Goal: Task Accomplishment & Management: Use online tool/utility

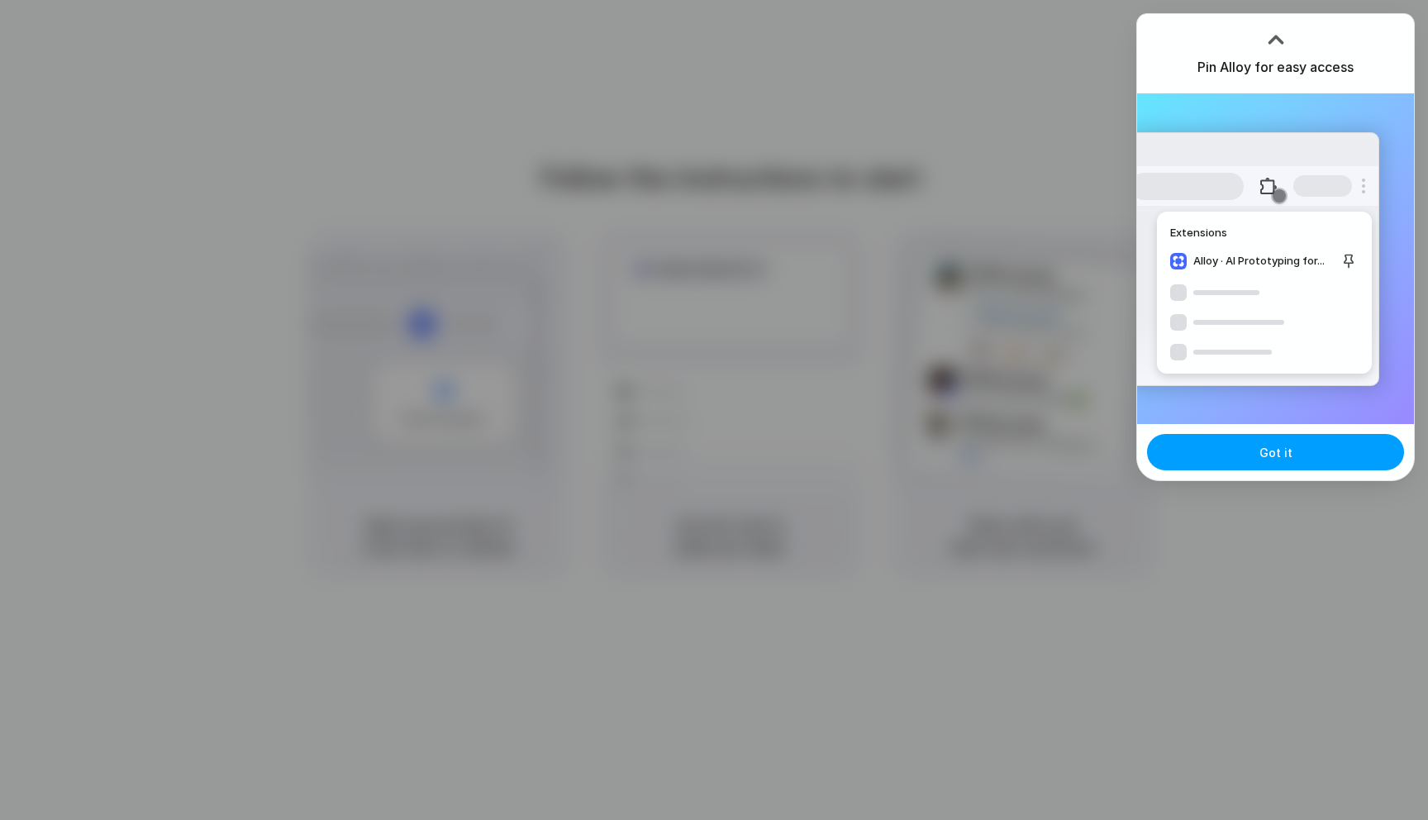
click at [1222, 446] on button "Got it" at bounding box center [1275, 452] width 257 height 36
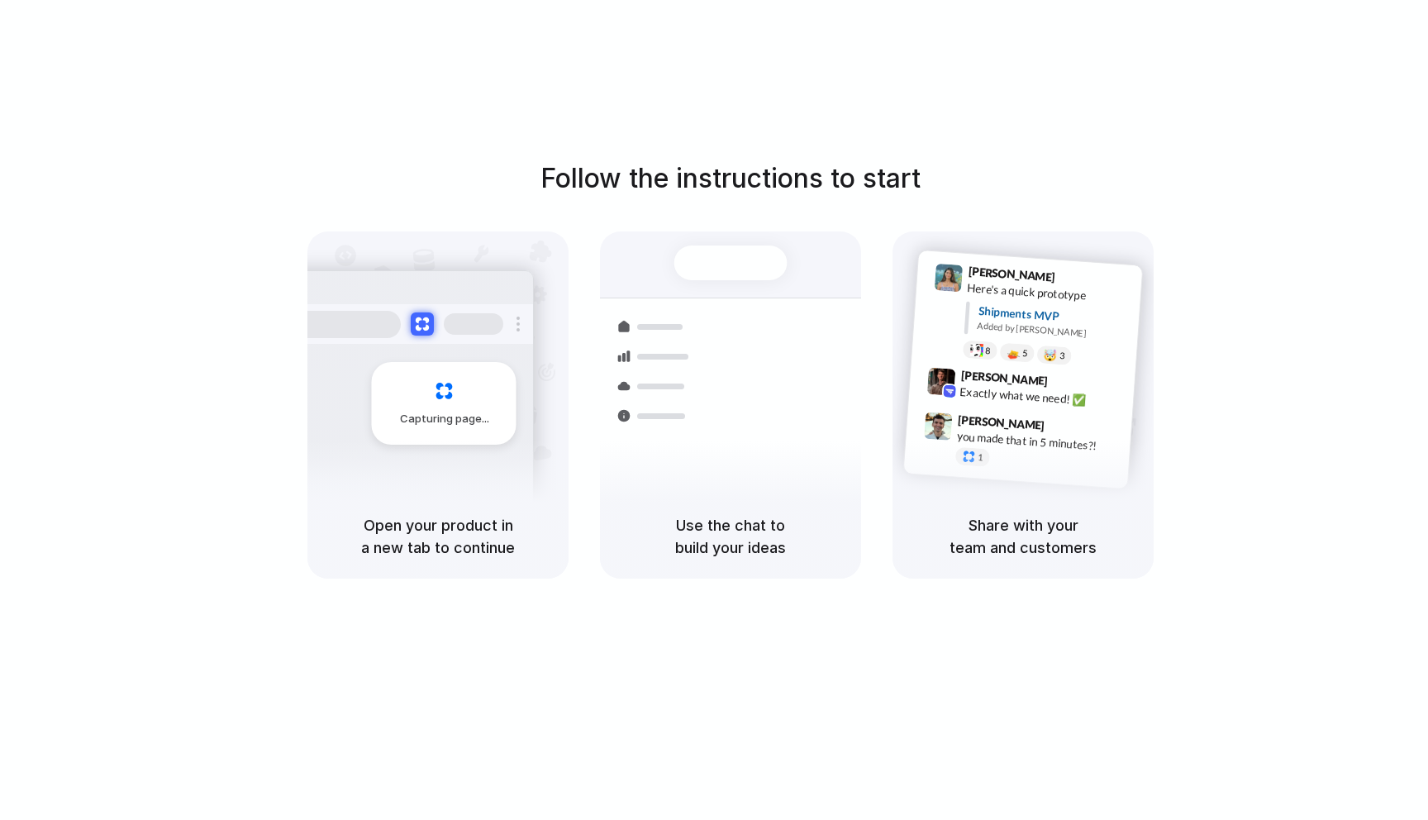
click at [984, 133] on div "Follow the instructions to start Capturing page Open your product in a new tab …" at bounding box center [730, 426] width 1461 height 853
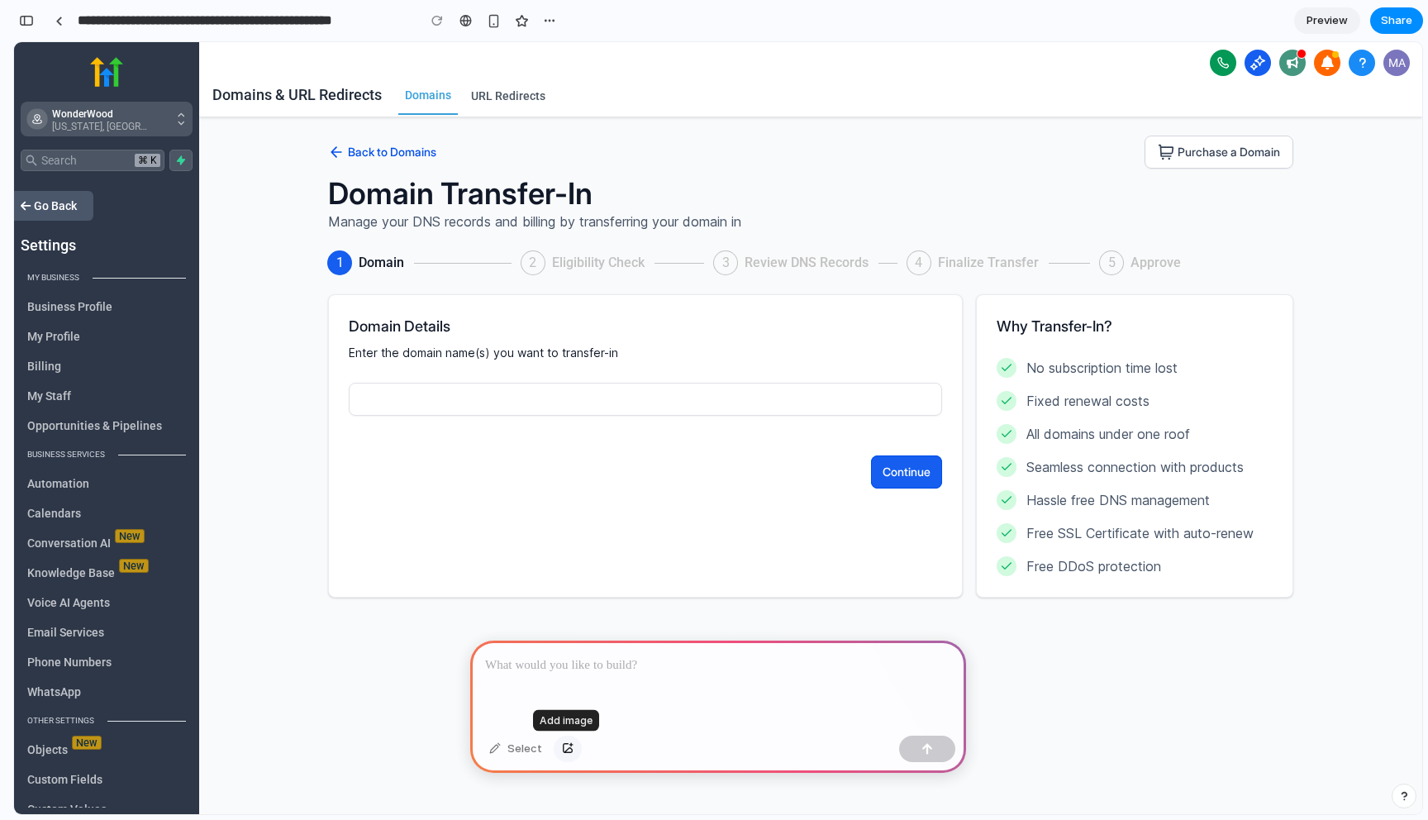
click at [562, 746] on div "button" at bounding box center [568, 749] width 12 height 10
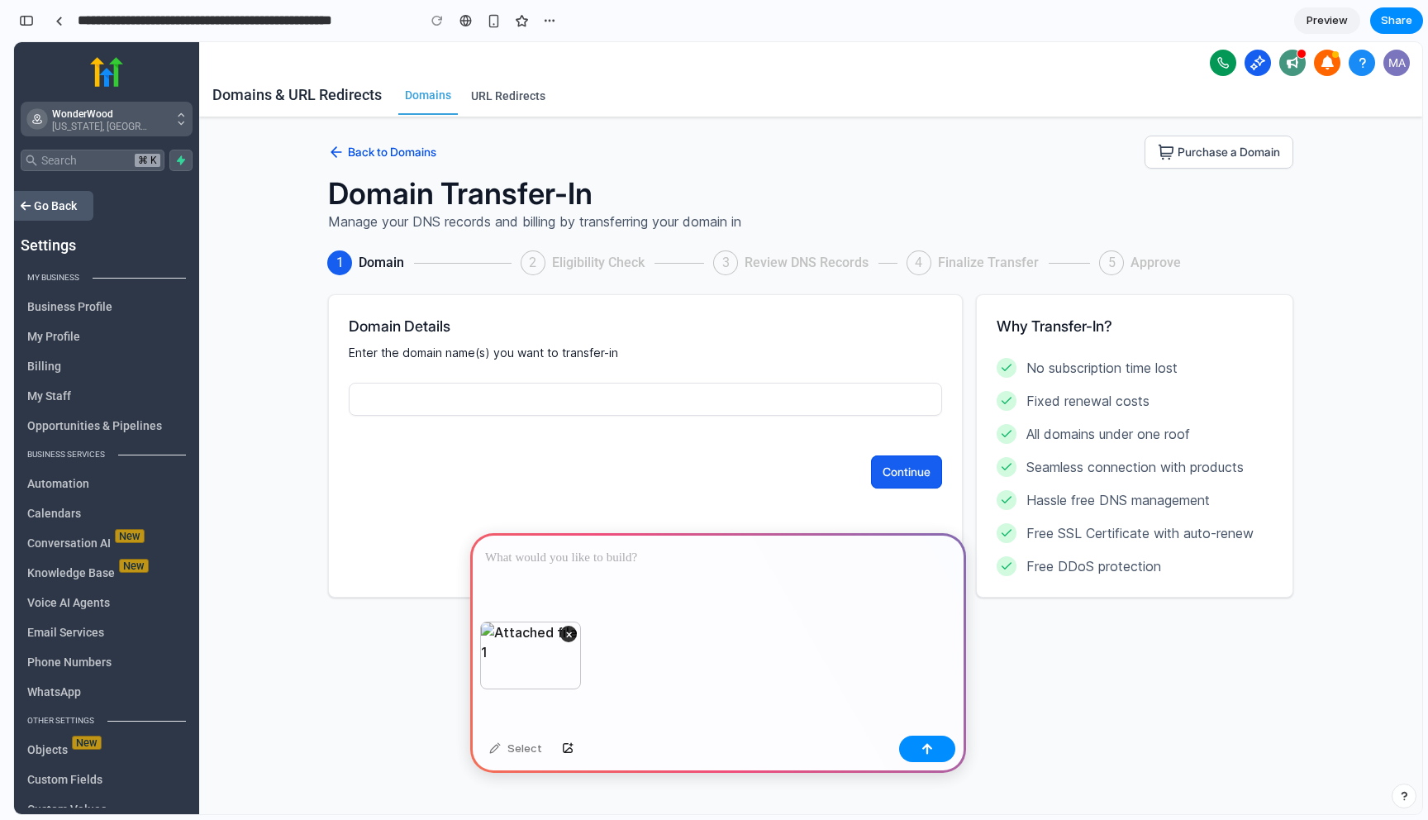
drag, startPoint x: 749, startPoint y: 556, endPoint x: 697, endPoint y: 572, distance: 53.6
click at [748, 556] on p at bounding box center [718, 558] width 466 height 20
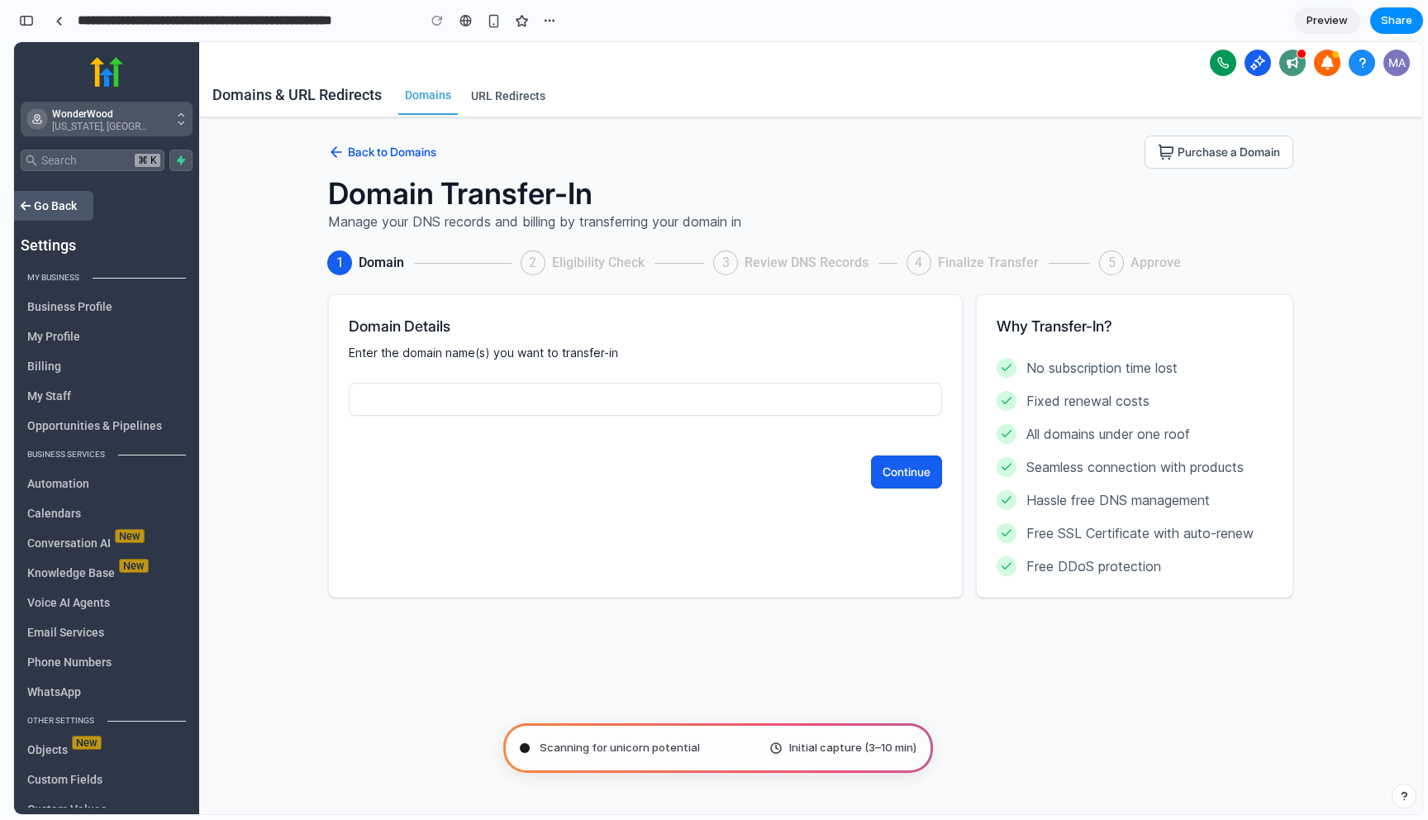
click at [910, 475] on div "Continue" at bounding box center [906, 472] width 48 height 17
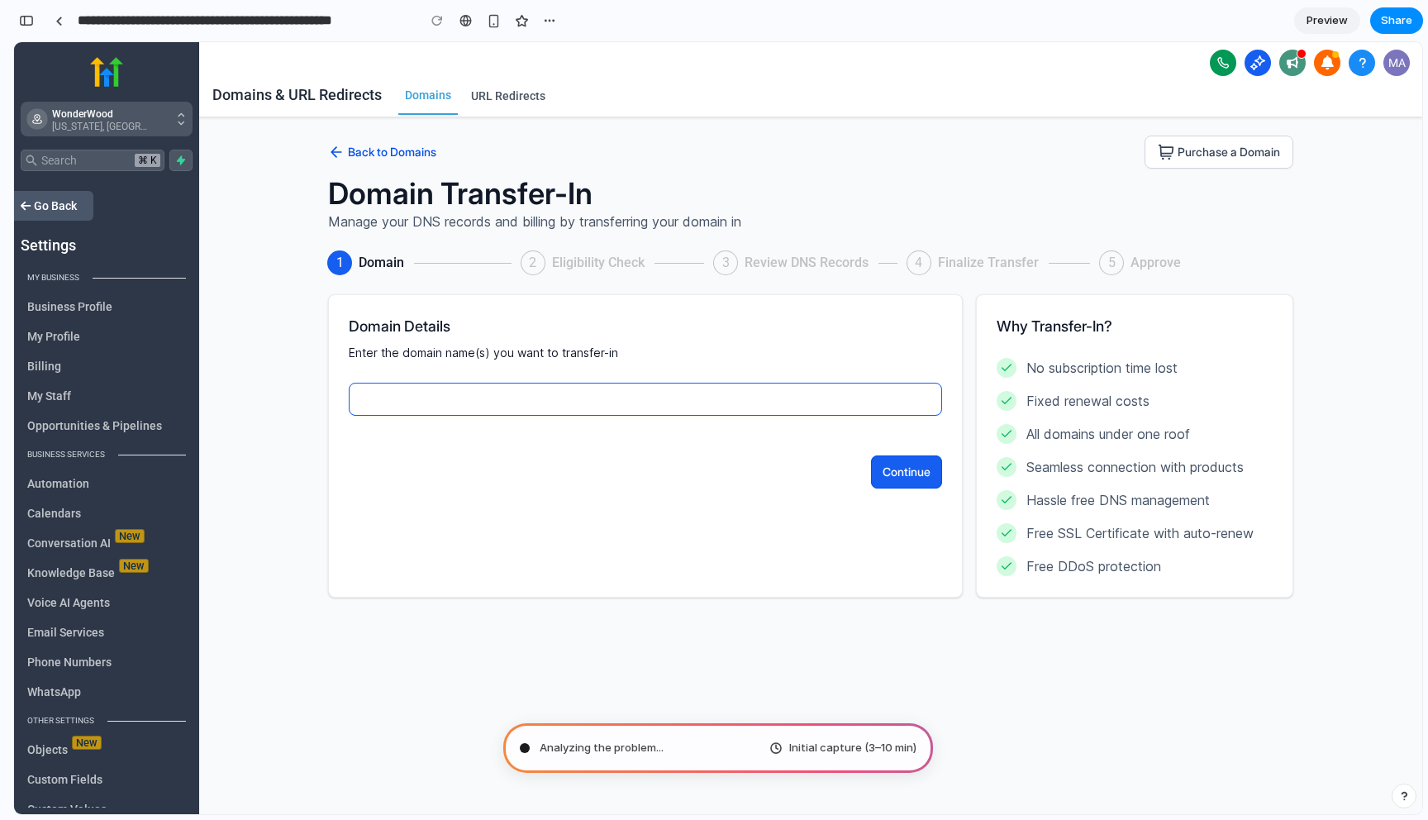
click at [522, 402] on input "Domain transfer process" at bounding box center [645, 399] width 570 height 33
type input "*"
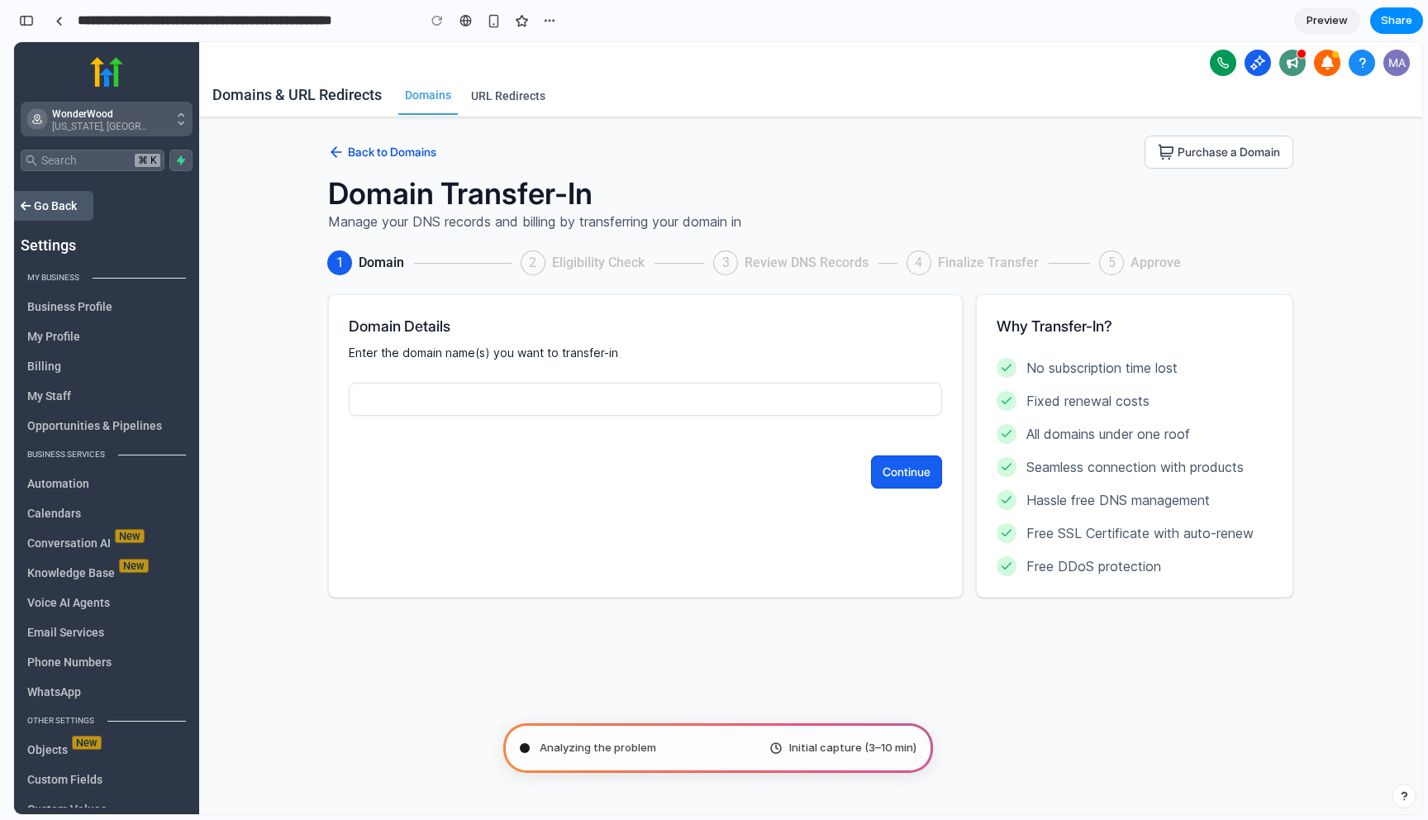
click at [587, 514] on div "Domain Details Enter the domain name(s) you want to transfer-in Continue" at bounding box center [645, 445] width 635 height 303
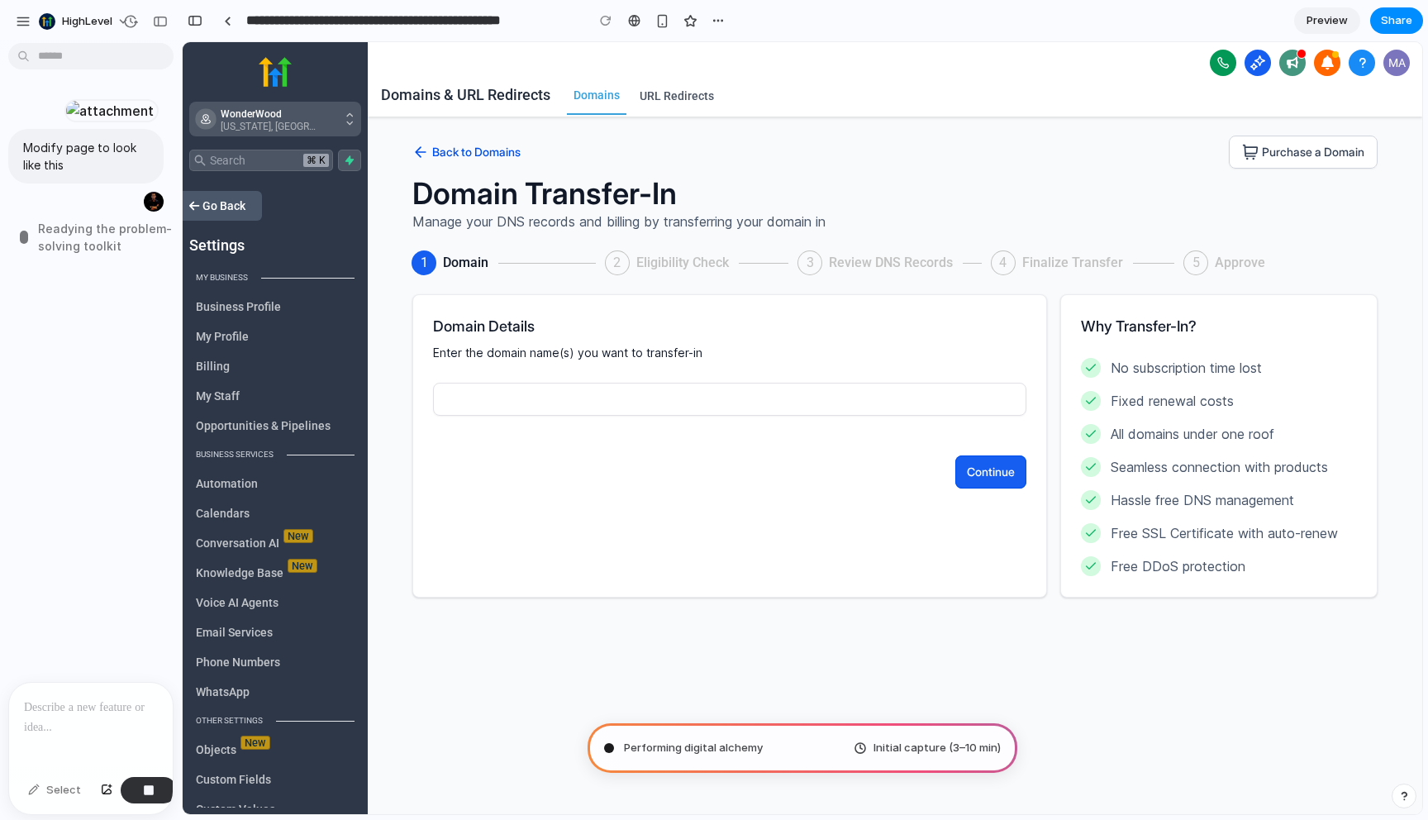
click at [116, 722] on div at bounding box center [91, 726] width 164 height 88
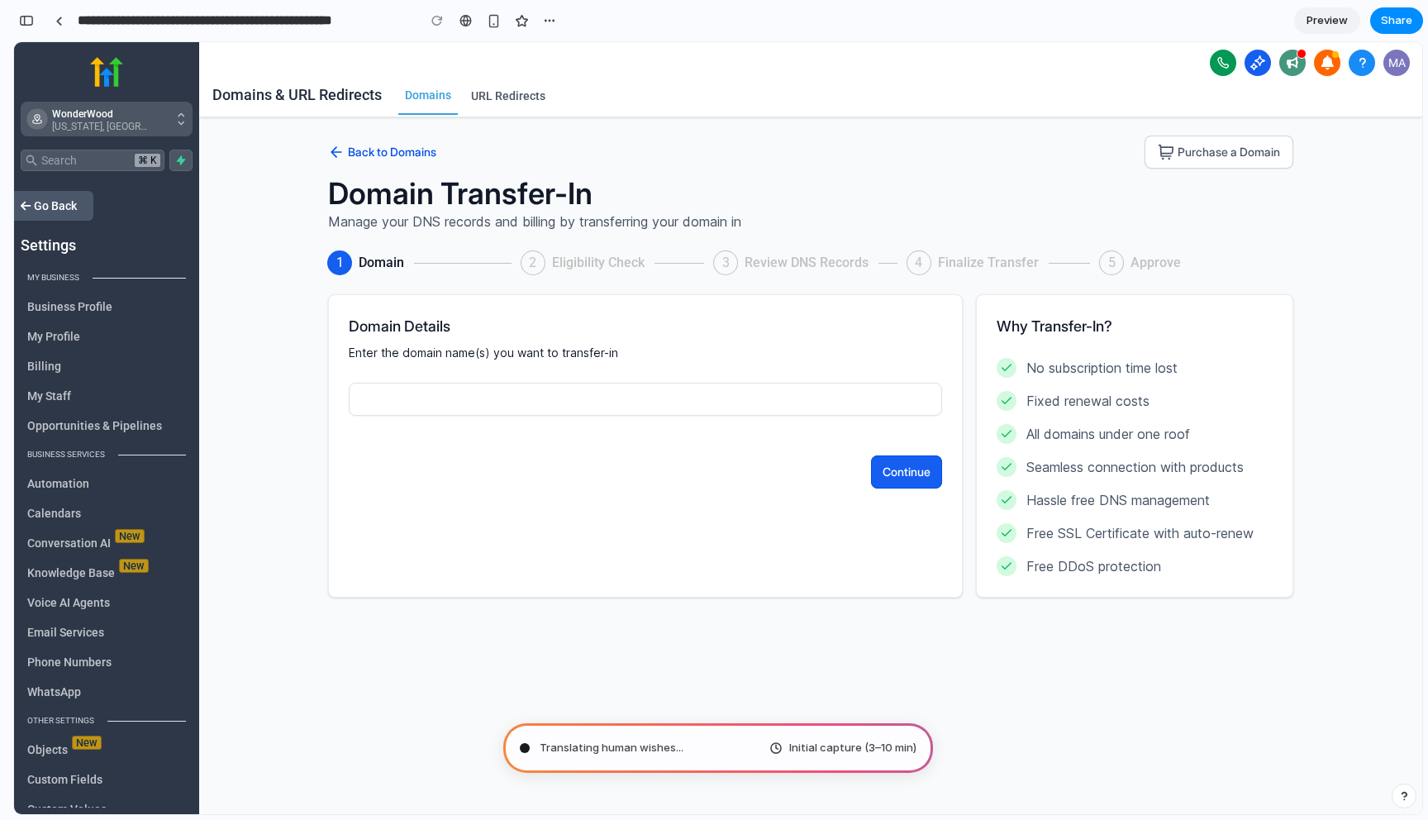
click at [1202, 150] on div "Purchase a Domain" at bounding box center [1228, 152] width 102 height 17
click at [554, 21] on div "button" at bounding box center [549, 20] width 13 height 13
type input "**********"
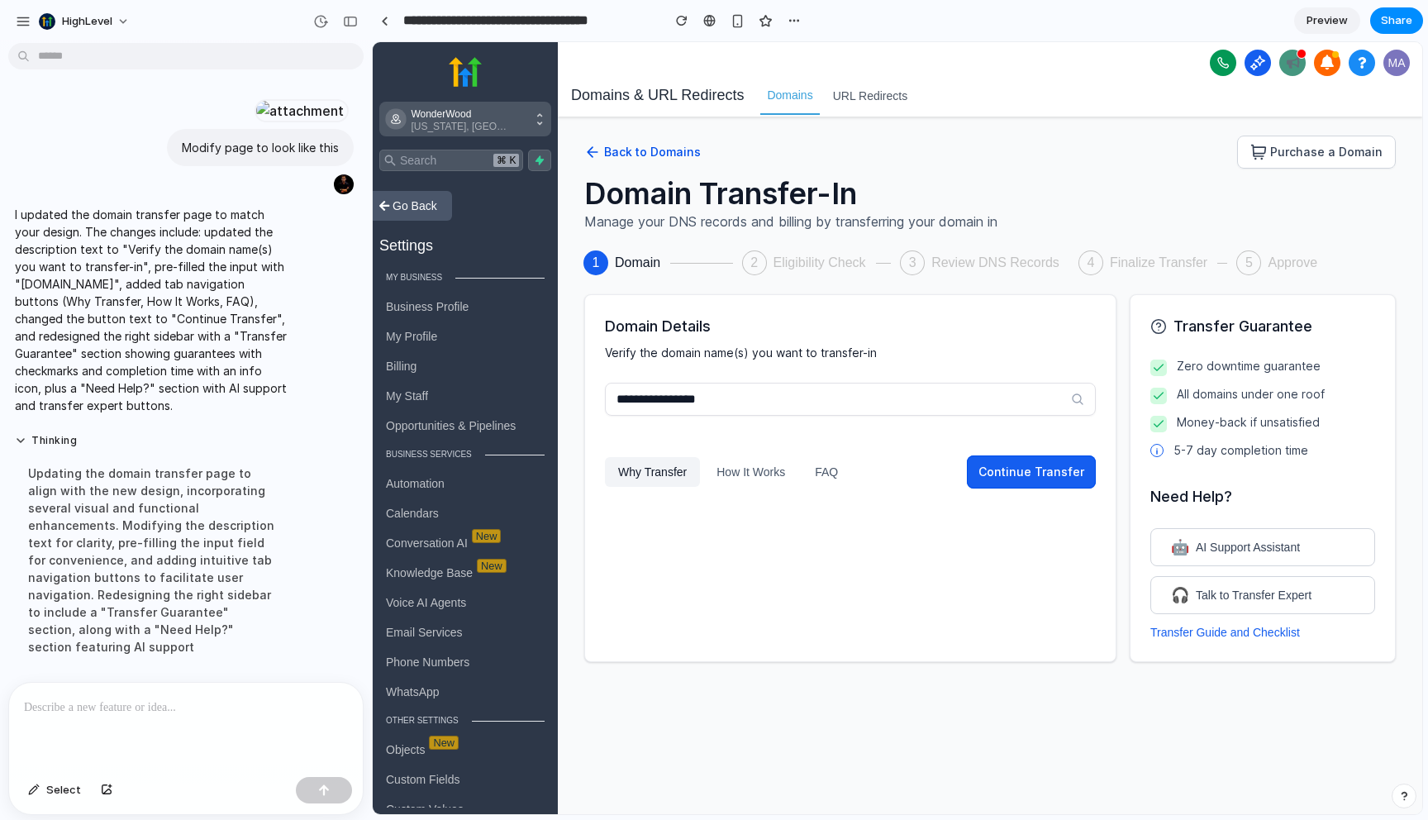
scroll to position [175, 0]
click at [222, 351] on p "I updated the domain transfer page to match your design. The changes include: u…" at bounding box center [153, 310] width 276 height 208
click at [384, 23] on div at bounding box center [384, 21] width 7 height 9
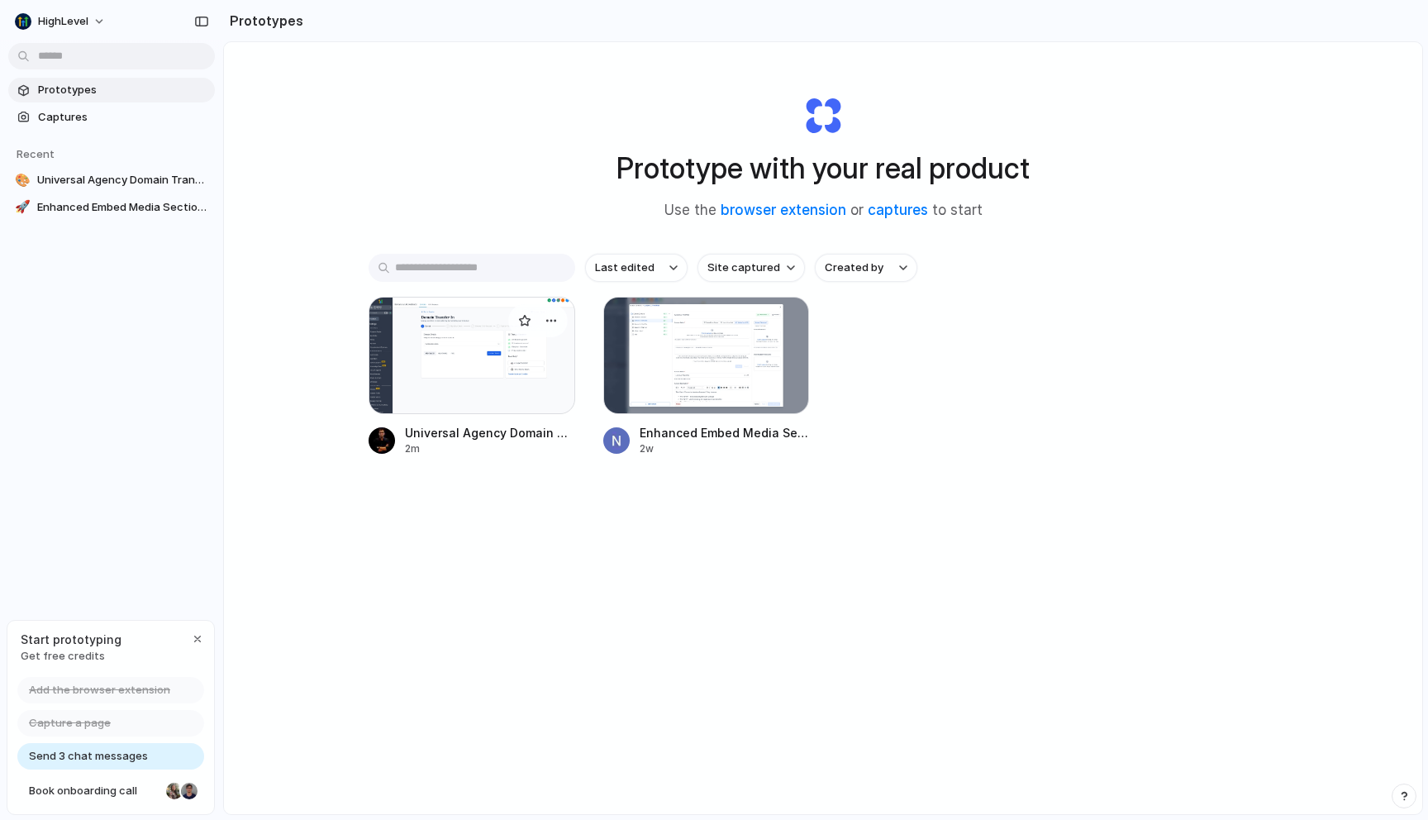
click at [458, 367] on div at bounding box center [471, 355] width 207 height 117
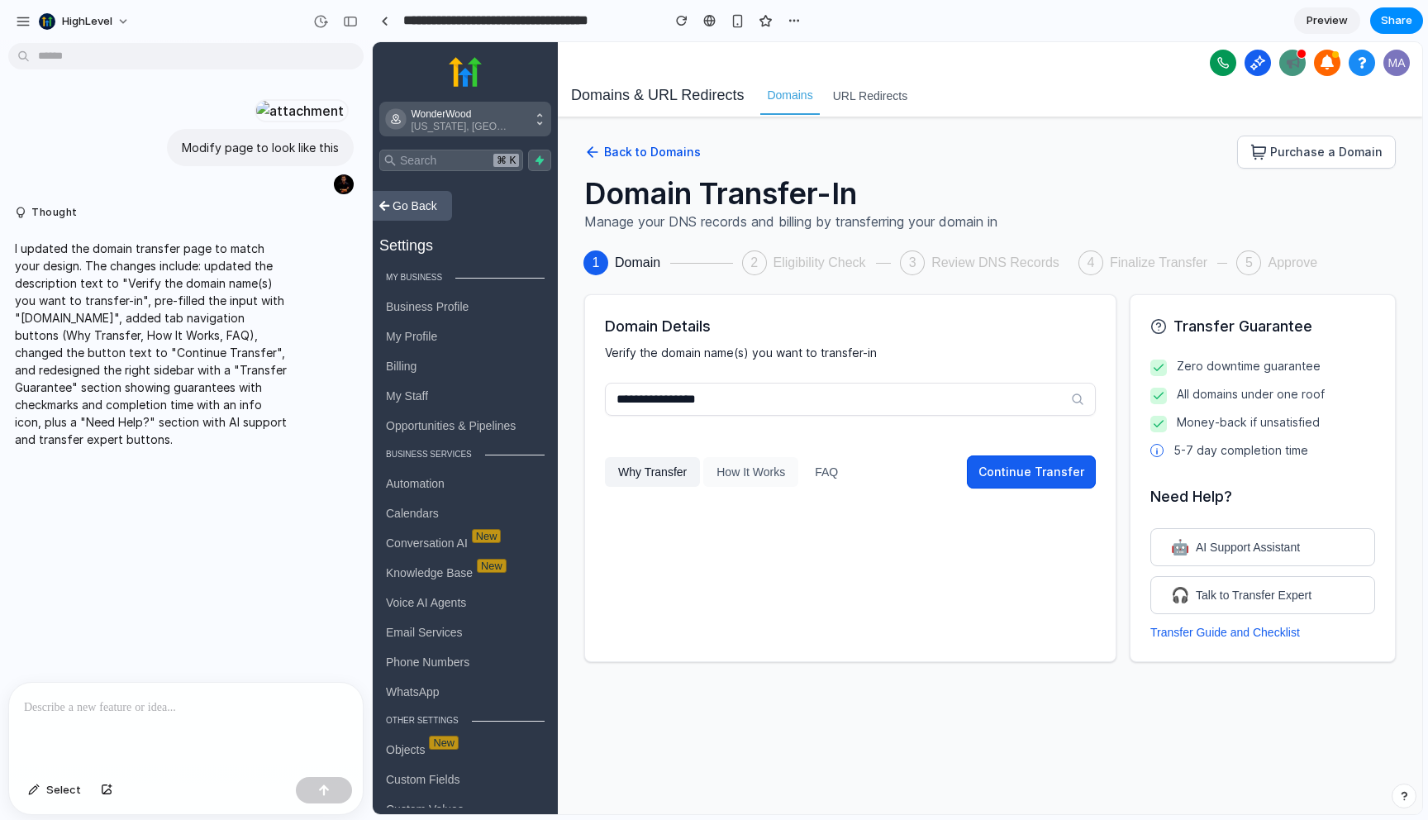
click at [732, 473] on button "How It Works" at bounding box center [750, 472] width 95 height 30
click at [829, 471] on button "FAQ" at bounding box center [826, 472] width 50 height 30
click at [768, 471] on button "How It Works" at bounding box center [750, 472] width 95 height 30
click at [677, 467] on button "Why Transfer" at bounding box center [652, 472] width 95 height 30
click at [1136, 459] on div "Transfer Guarantee Zero downtime guarantee All domains under one roof Money-bac…" at bounding box center [1262, 478] width 264 height 366
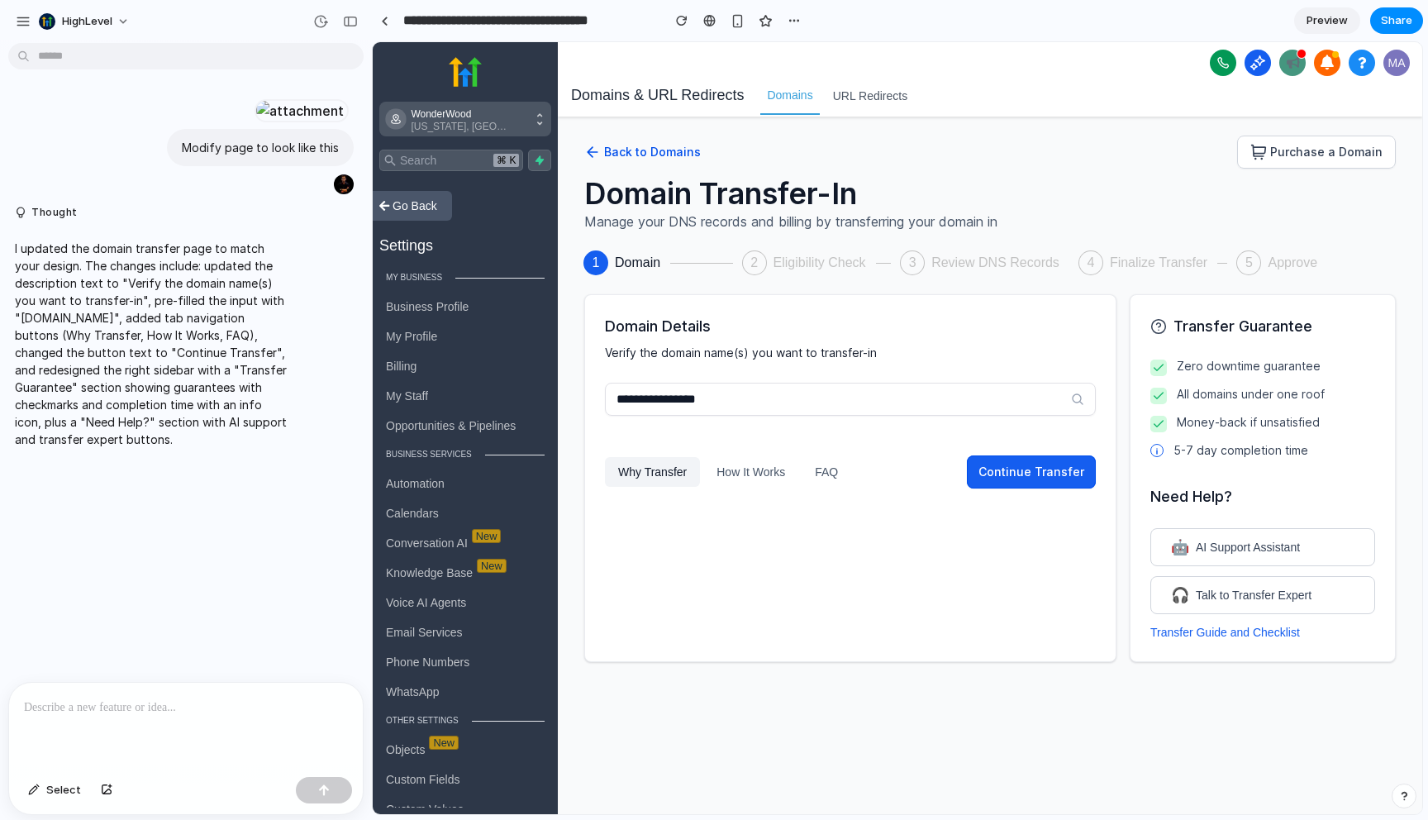
click at [1253, 69] on icon at bounding box center [1254, 67] width 7 height 7
click at [1224, 69] on button at bounding box center [1223, 63] width 26 height 26
click at [864, 97] on span "URL Redirects" at bounding box center [870, 96] width 75 height 21
click at [890, 98] on span "URL Redirects" at bounding box center [870, 96] width 75 height 21
